Goal: Check status: Check status

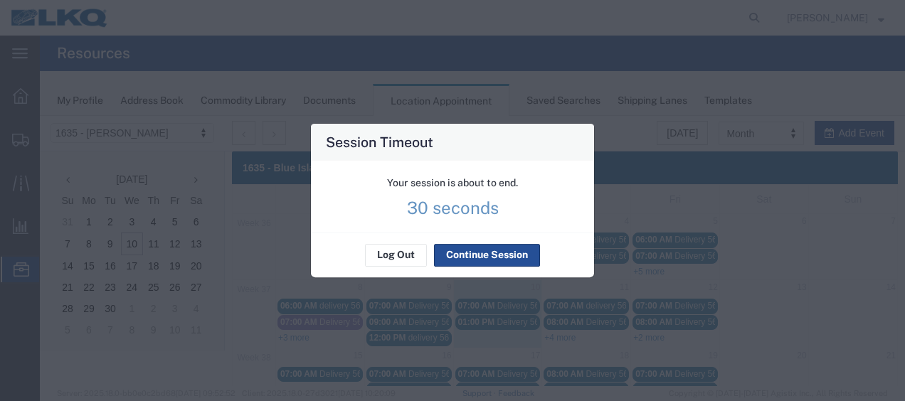
scroll to position [1, 0]
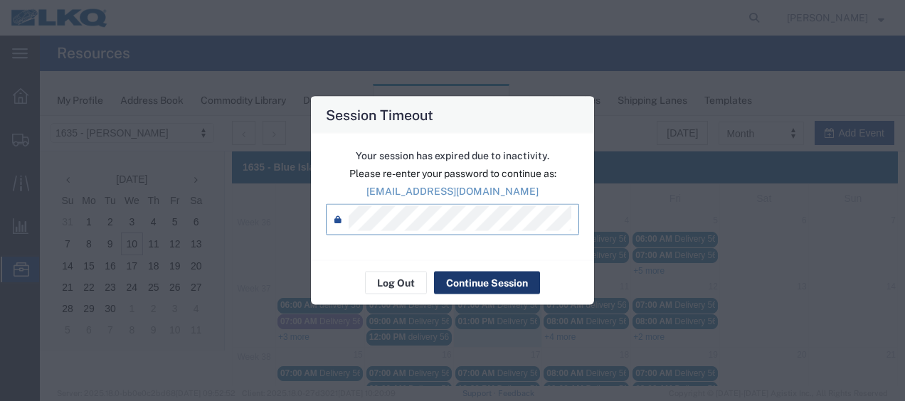
click at [473, 283] on button "Continue Session" at bounding box center [487, 283] width 106 height 23
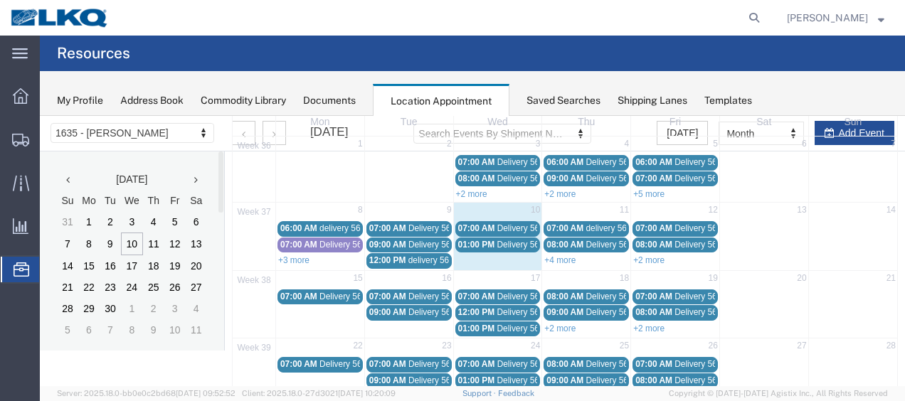
scroll to position [143, 0]
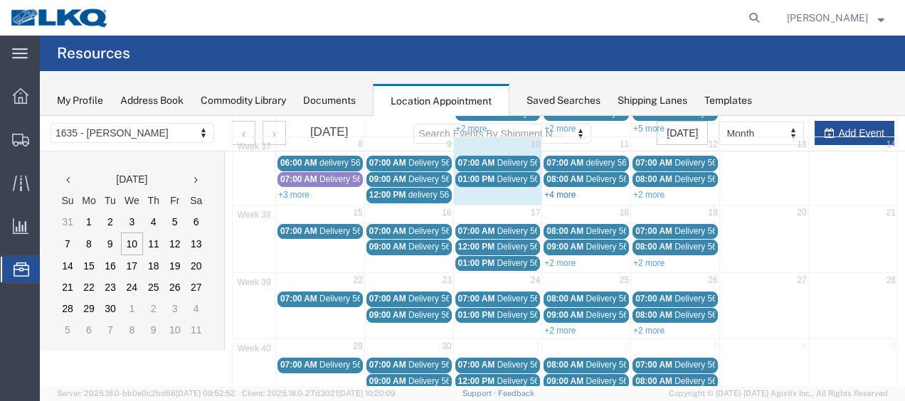
click at [558, 193] on link "+4 more" at bounding box center [559, 195] width 31 height 10
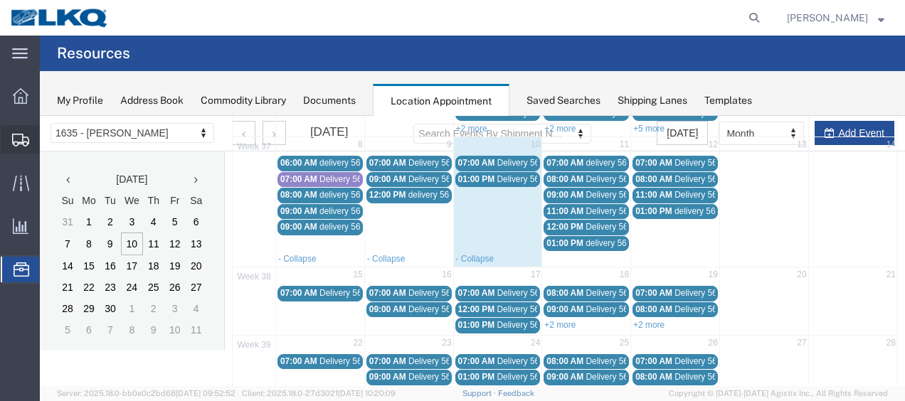
drag, startPoint x: 81, startPoint y: 164, endPoint x: 88, endPoint y: 162, distance: 7.7
click at [0, 0] on span "Shipment Manager" at bounding box center [0, 0] width 0 height 0
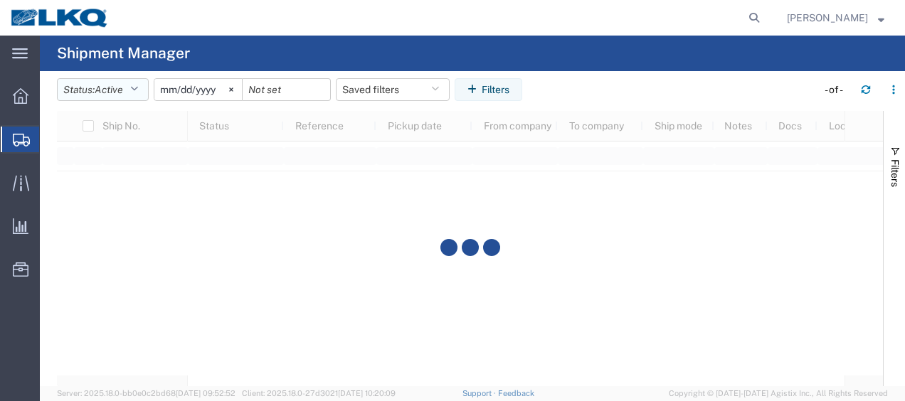
click at [145, 88] on button "Status: Active" at bounding box center [103, 89] width 92 height 23
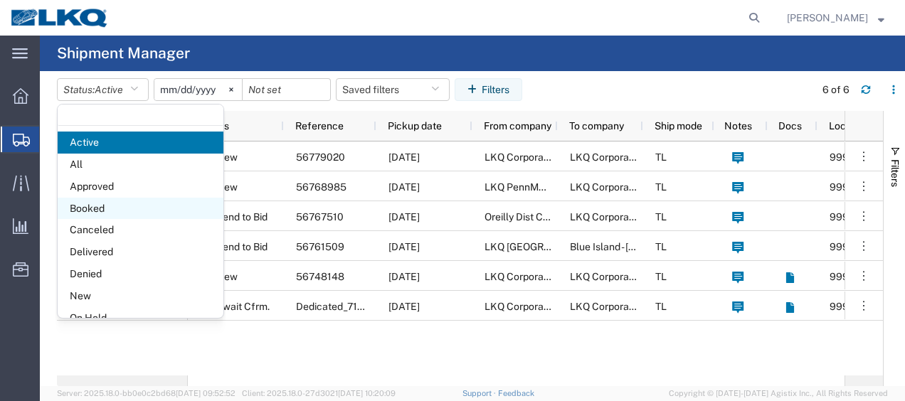
click at [139, 200] on span "Booked" at bounding box center [141, 209] width 166 height 22
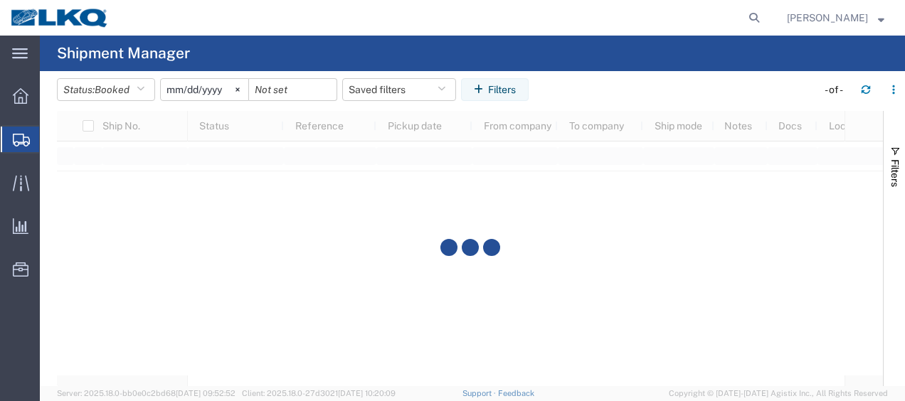
click at [174, 90] on input "[DATE]" at bounding box center [205, 89] width 88 height 21
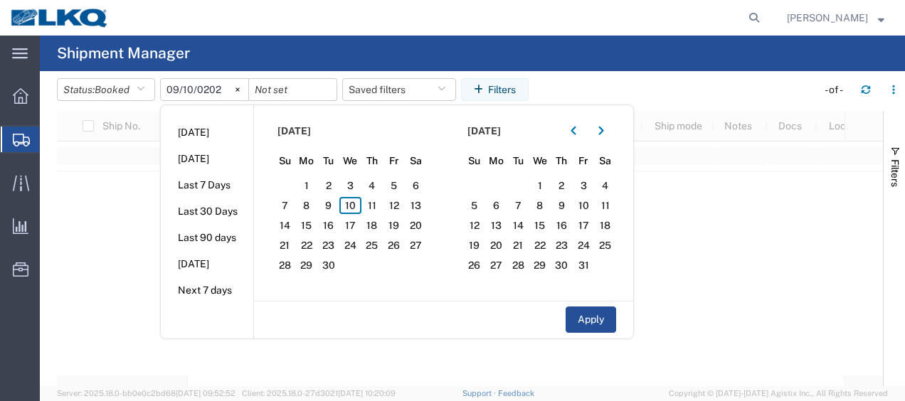
type input "[DATE]"
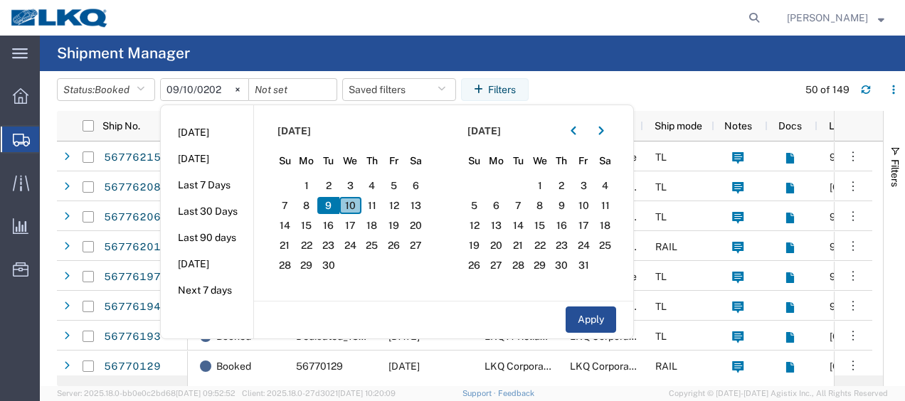
click at [356, 206] on span "10" at bounding box center [350, 205] width 22 height 17
click at [372, 202] on span "11" at bounding box center [373, 205] width 22 height 17
click at [588, 324] on button "Apply" at bounding box center [591, 320] width 51 height 26
type input "[DATE]"
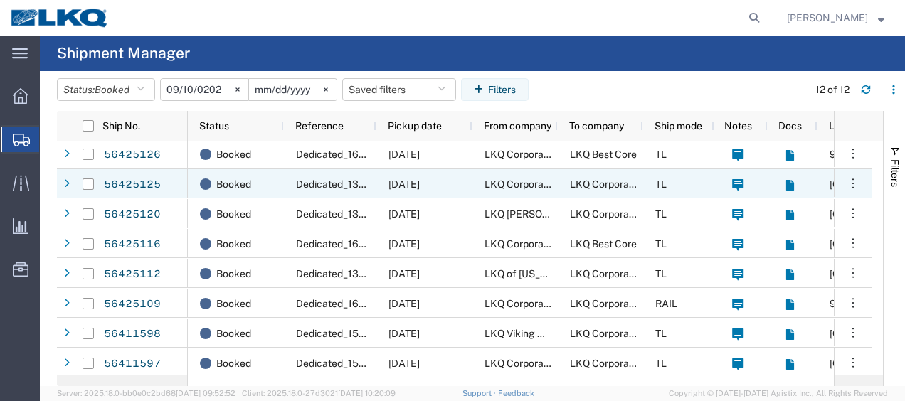
scroll to position [124, 0]
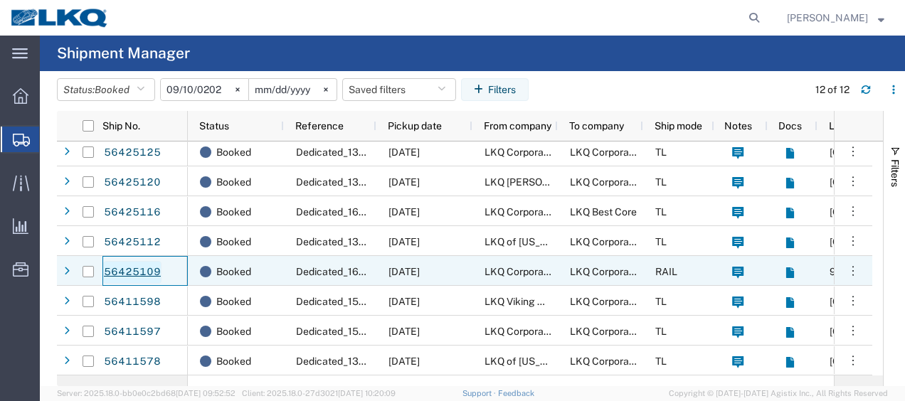
click at [139, 268] on link "56425109" at bounding box center [132, 272] width 58 height 23
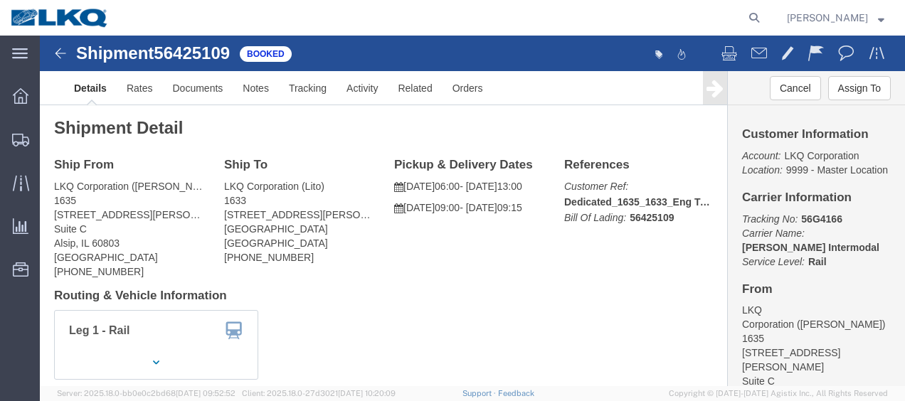
click img
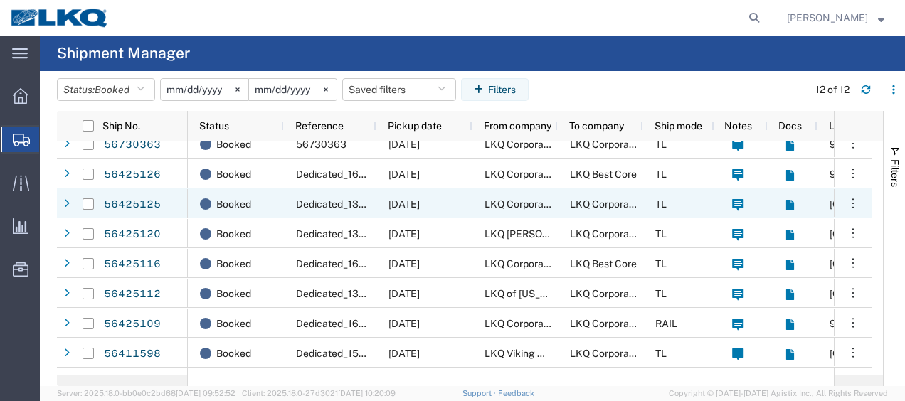
scroll to position [53, 0]
